Goal: Task Accomplishment & Management: Use online tool/utility

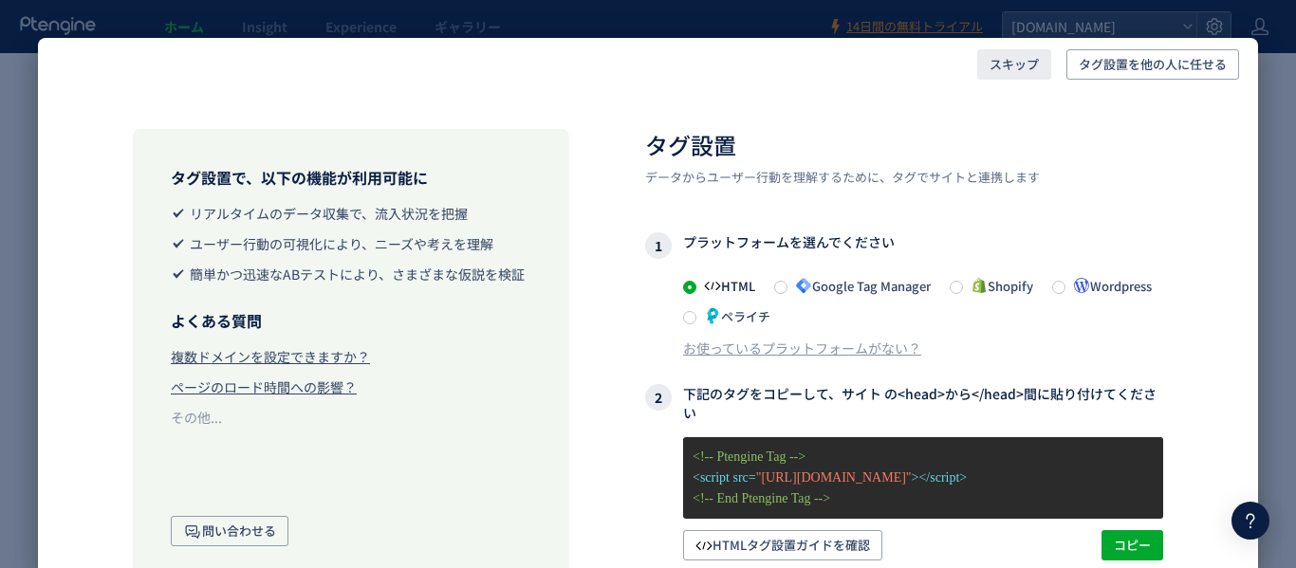
click at [1010, 61] on span "スキップ" at bounding box center [1014, 64] width 49 height 30
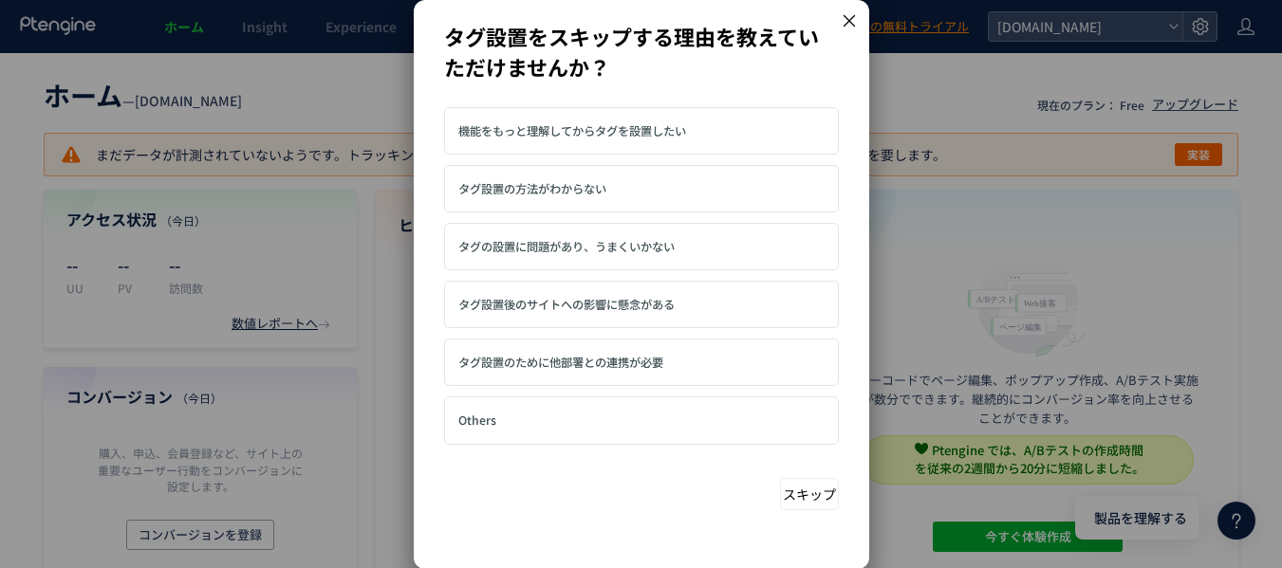
click at [844, 19] on icon at bounding box center [849, 20] width 17 height 17
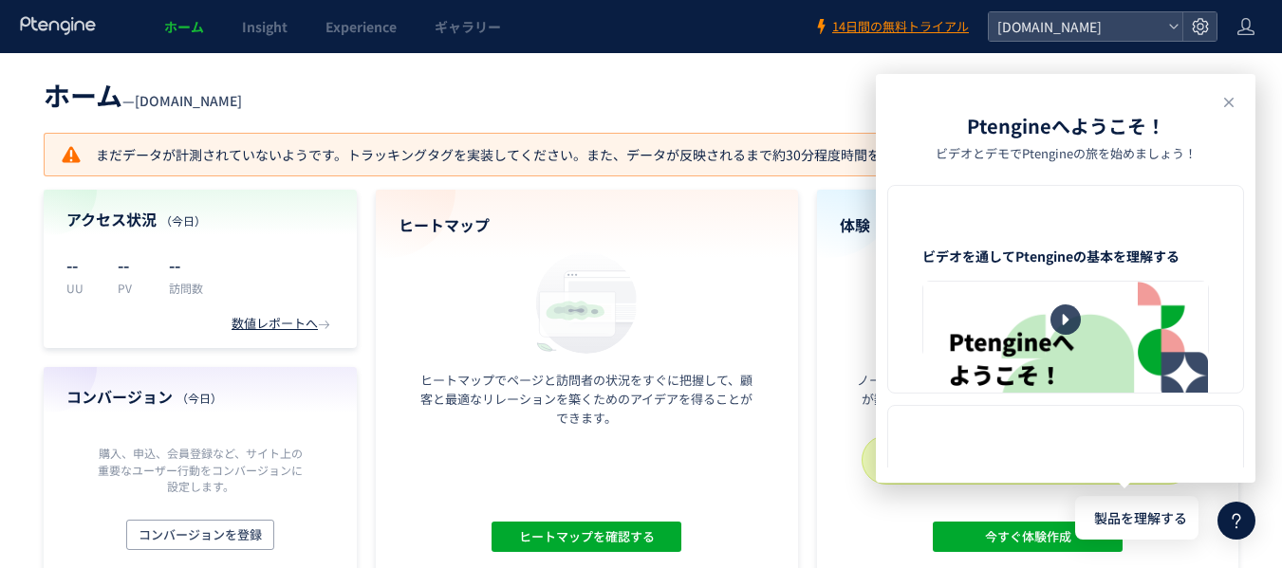
click at [646, 76] on header "ホーム — [DOMAIN_NAME] 現在のプラン： Free アップグレード" at bounding box center [641, 93] width 1195 height 42
